Goal: Transaction & Acquisition: Purchase product/service

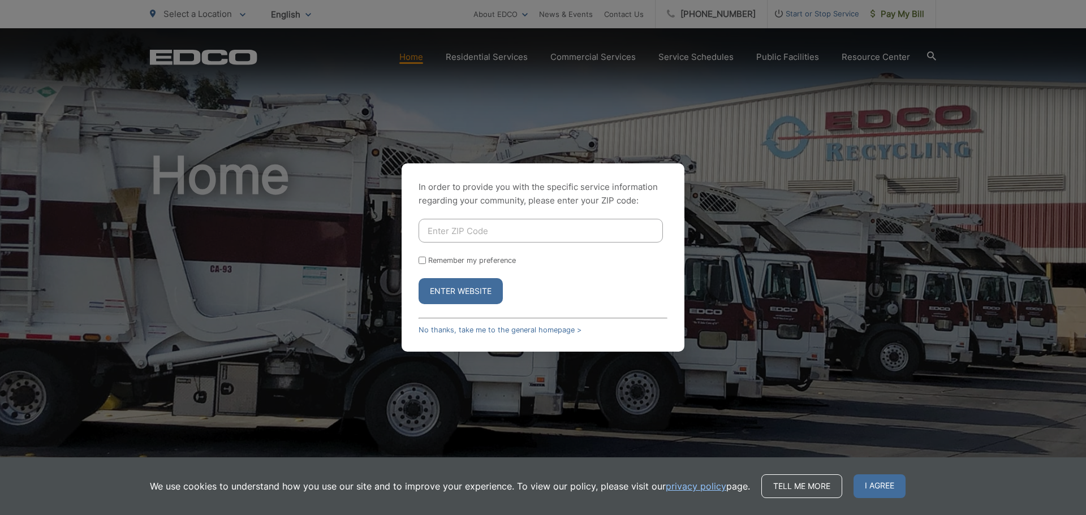
click at [532, 231] on input "Enter ZIP Code" at bounding box center [541, 231] width 244 height 24
type input "92069"
click at [474, 235] on input "92069" at bounding box center [541, 231] width 244 height 24
drag, startPoint x: 474, startPoint y: 232, endPoint x: 334, endPoint y: 233, distance: 139.7
click at [334, 233] on div "In order to provide you with the specific service information regarding your co…" at bounding box center [543, 257] width 1086 height 515
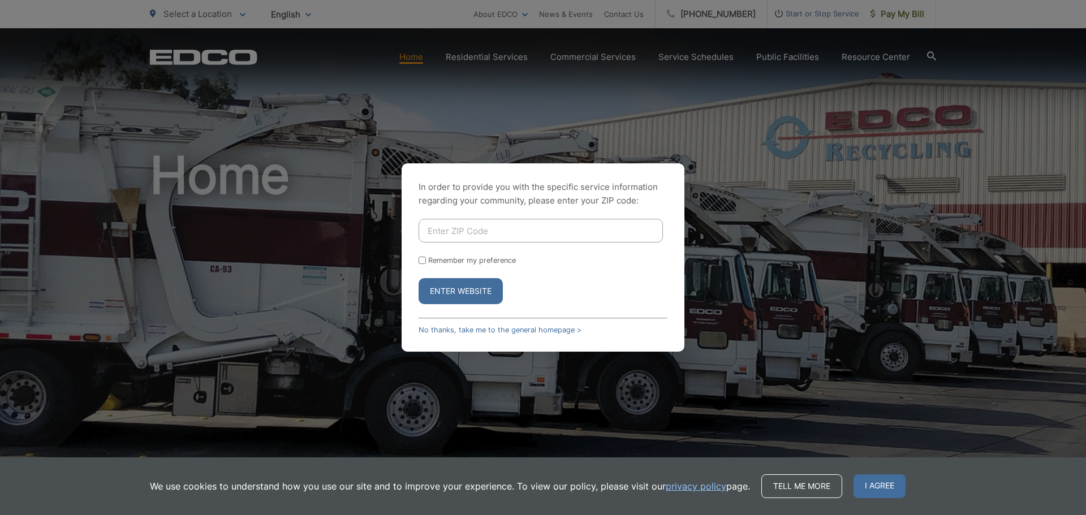
click at [484, 229] on input "Enter ZIP Code" at bounding box center [541, 231] width 244 height 24
type input "92078"
click at [456, 292] on button "Enter Website" at bounding box center [461, 291] width 84 height 26
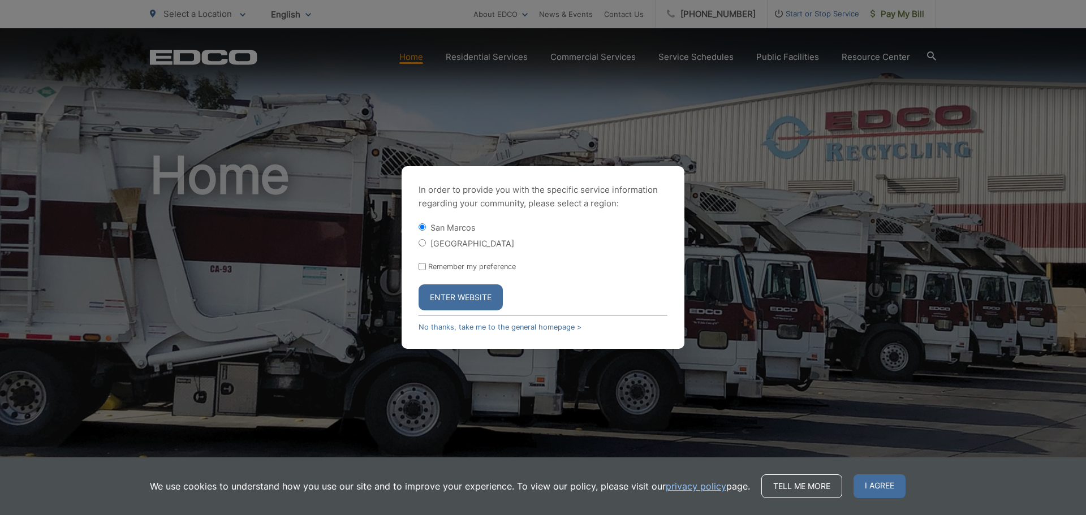
click at [475, 302] on button "Enter Website" at bounding box center [461, 298] width 84 height 26
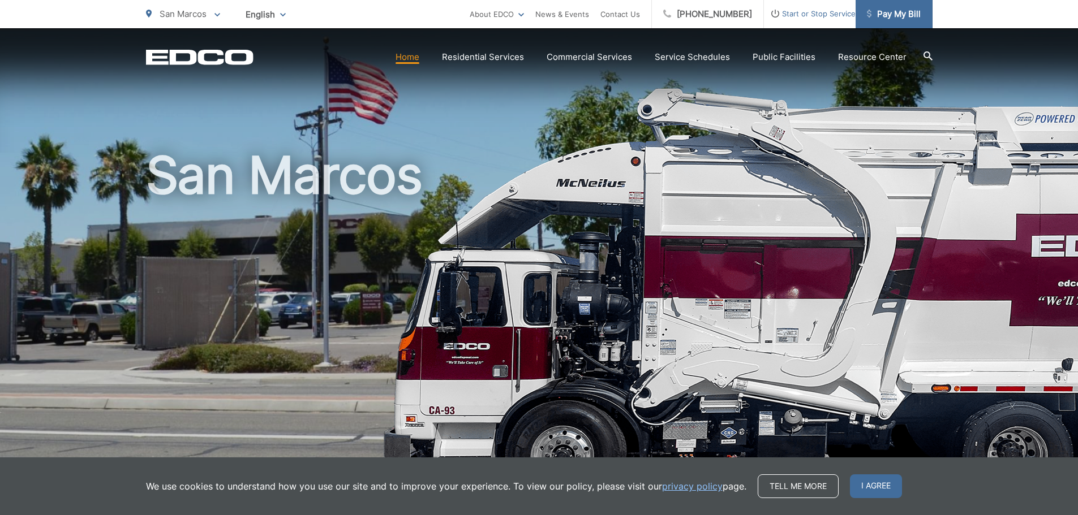
click at [883, 7] on span "Pay My Bill" at bounding box center [894, 14] width 54 height 14
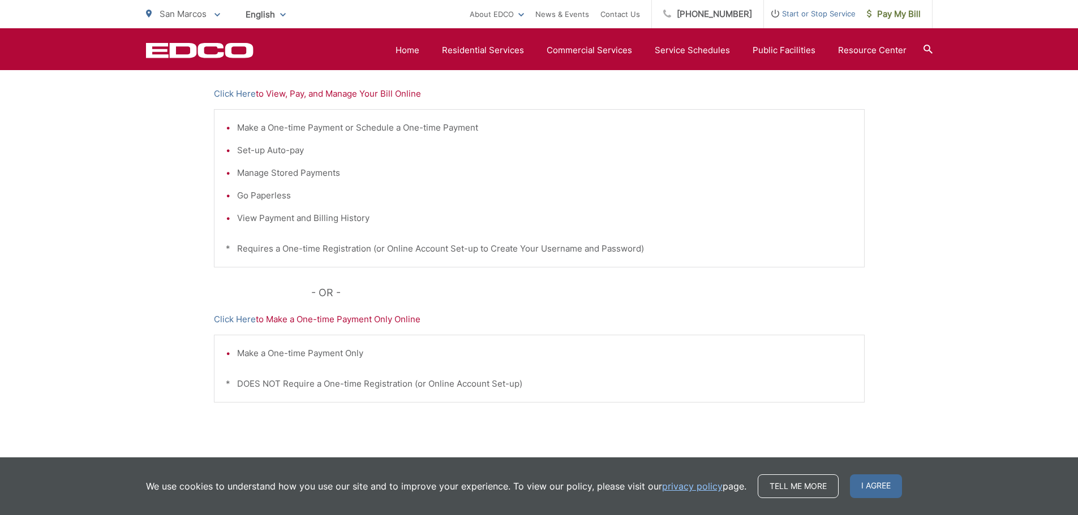
scroll to position [283, 0]
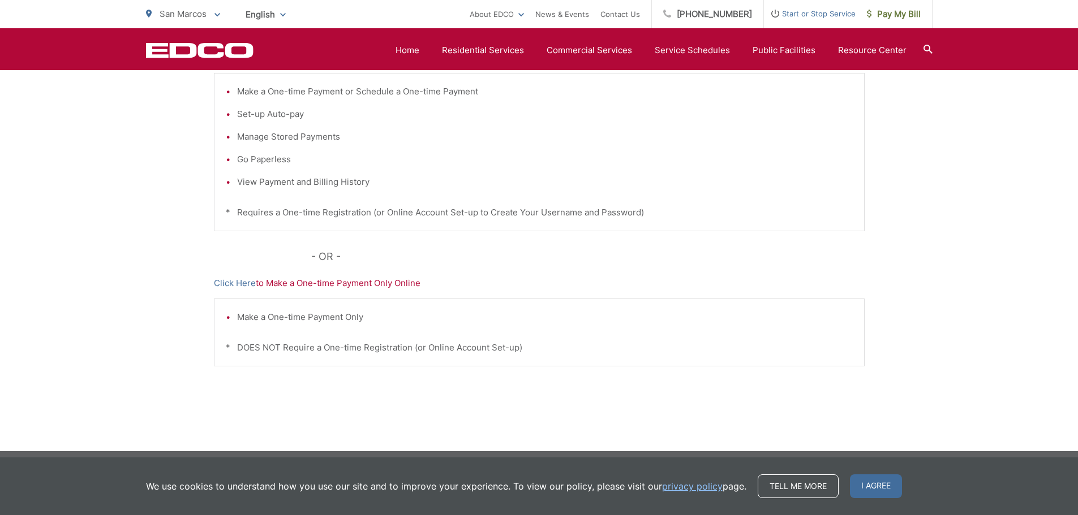
click at [221, 276] on div "Pay Your Bill Click Here to View, Pay, and Manage Your Bill Online Make a One-t…" at bounding box center [539, 197] width 651 height 508
click at [223, 281] on link "Click Here" at bounding box center [235, 284] width 42 height 14
